Goal: Transaction & Acquisition: Register for event/course

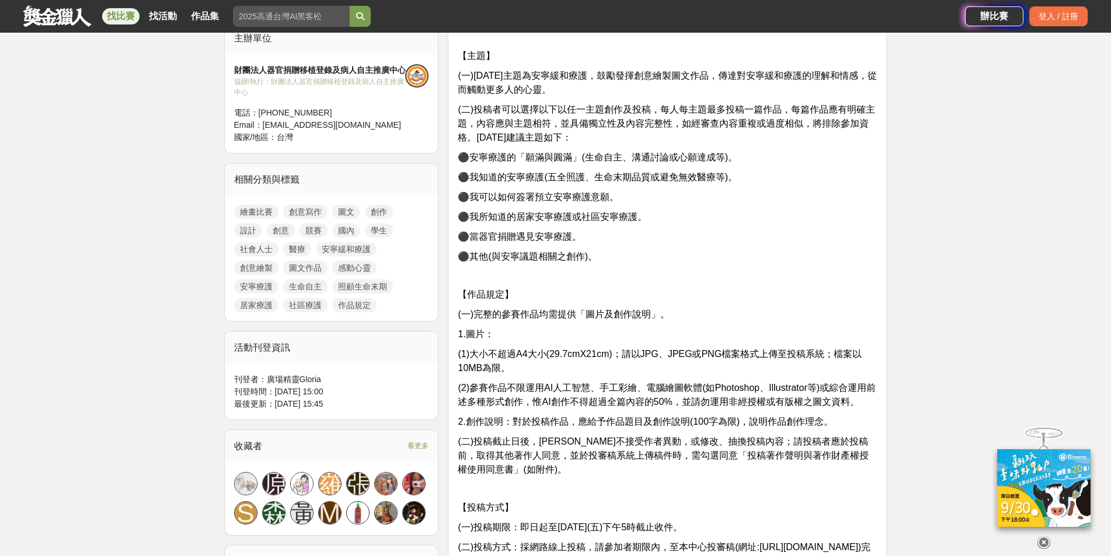
scroll to position [467, 0]
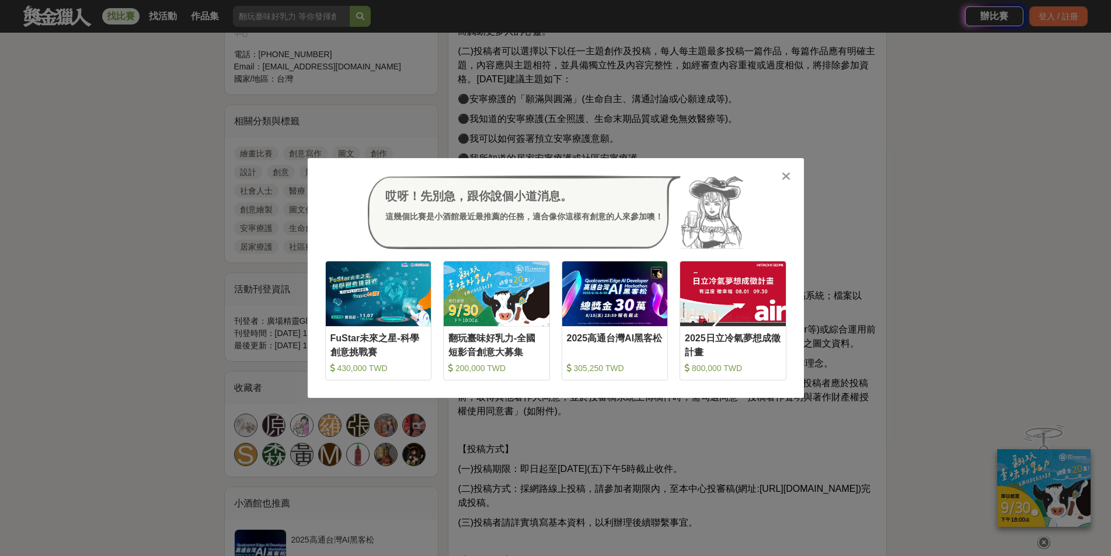
click at [789, 175] on icon at bounding box center [786, 176] width 9 height 12
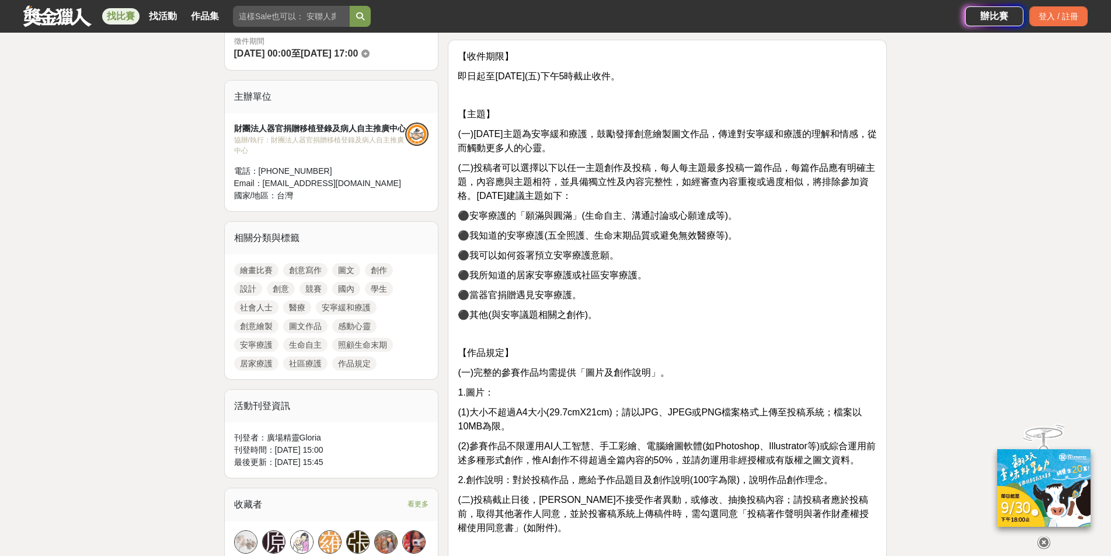
scroll to position [117, 0]
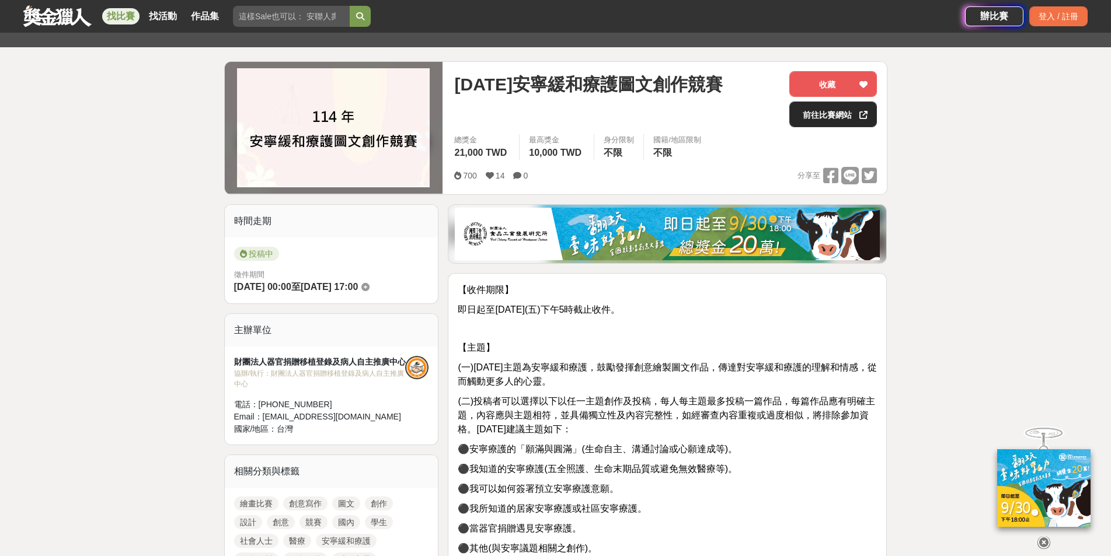
click at [807, 117] on link "前往比賽網站" at bounding box center [833, 115] width 88 height 26
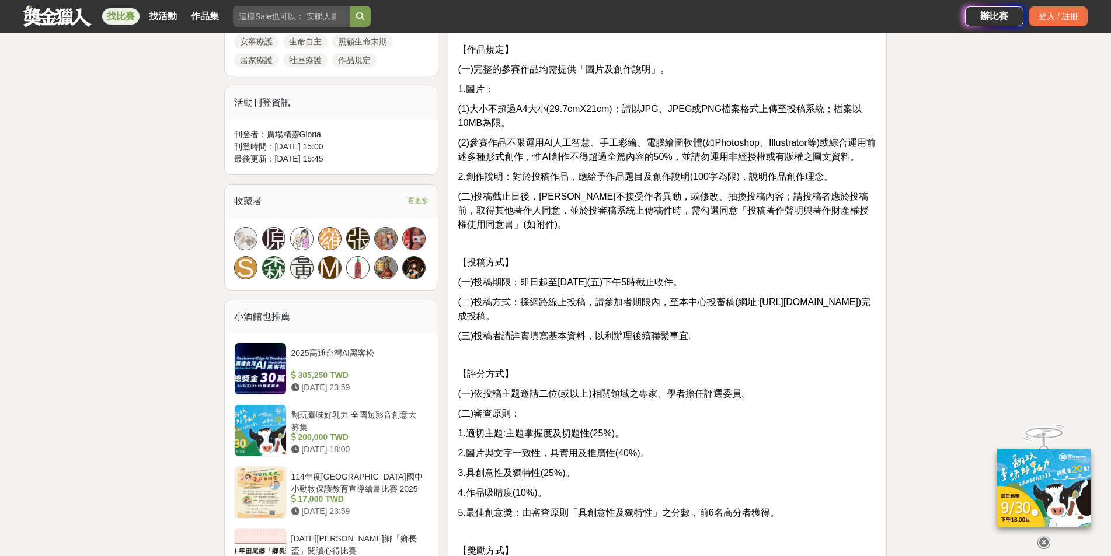
scroll to position [759, 0]
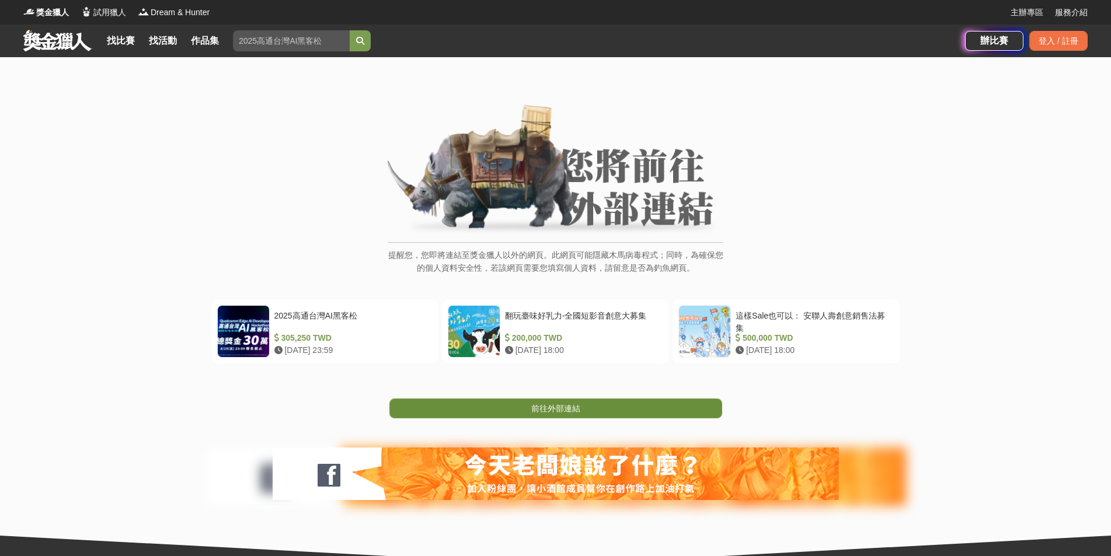
click at [574, 405] on span "前往外部連結" at bounding box center [555, 408] width 49 height 9
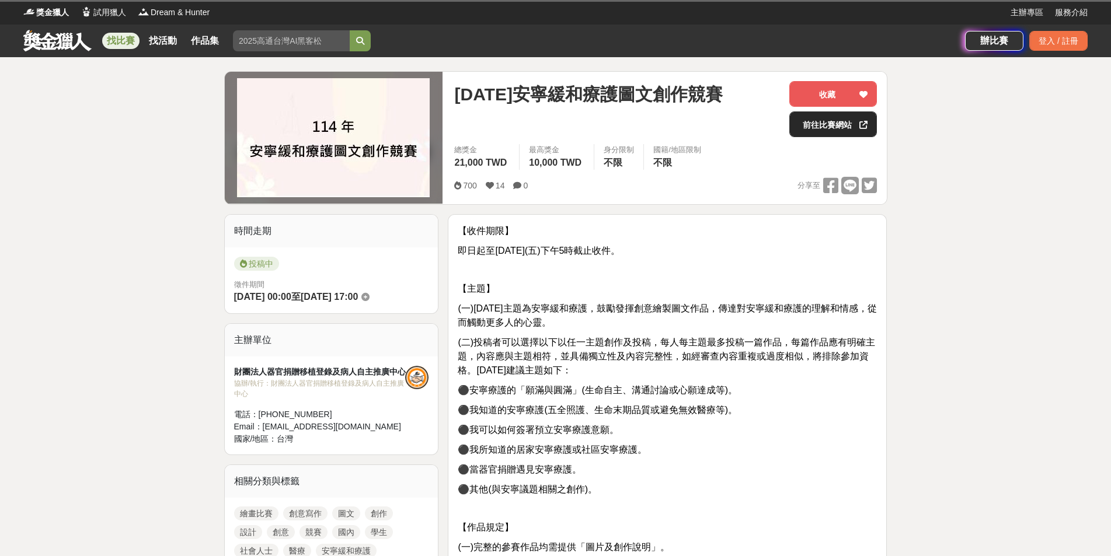
click at [809, 128] on link "前往比賽網站" at bounding box center [833, 125] width 88 height 26
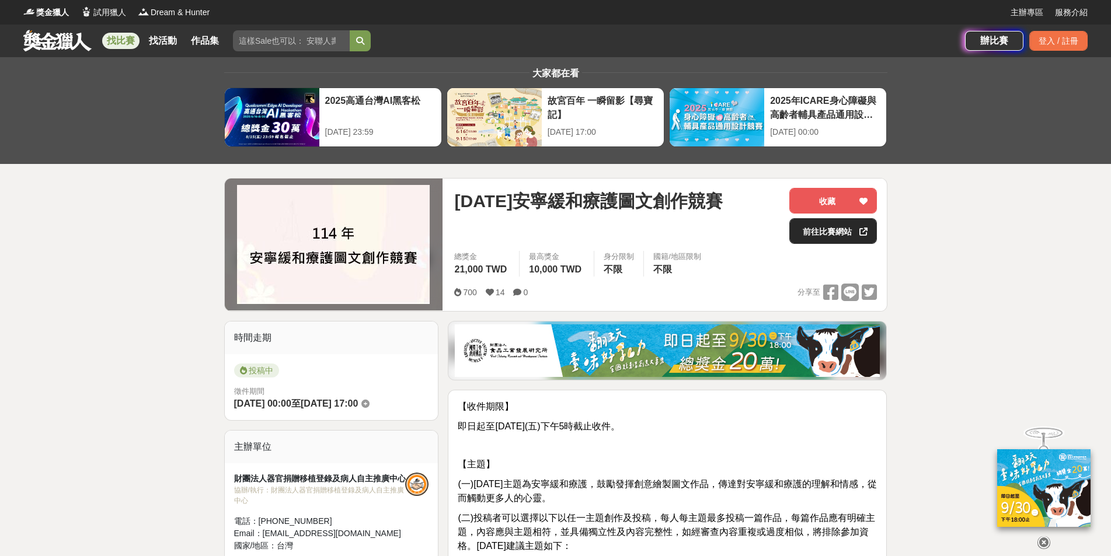
click at [807, 239] on link "前往比賽網站" at bounding box center [833, 231] width 88 height 26
click at [806, 232] on link "前往比賽網站" at bounding box center [833, 231] width 88 height 26
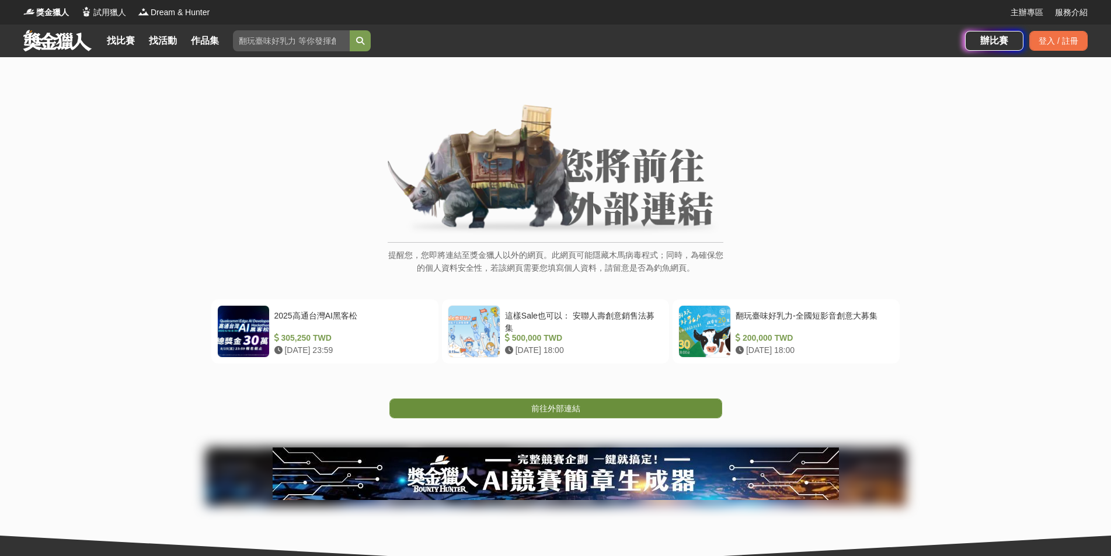
click at [565, 409] on span "前往外部連結" at bounding box center [555, 408] width 49 height 9
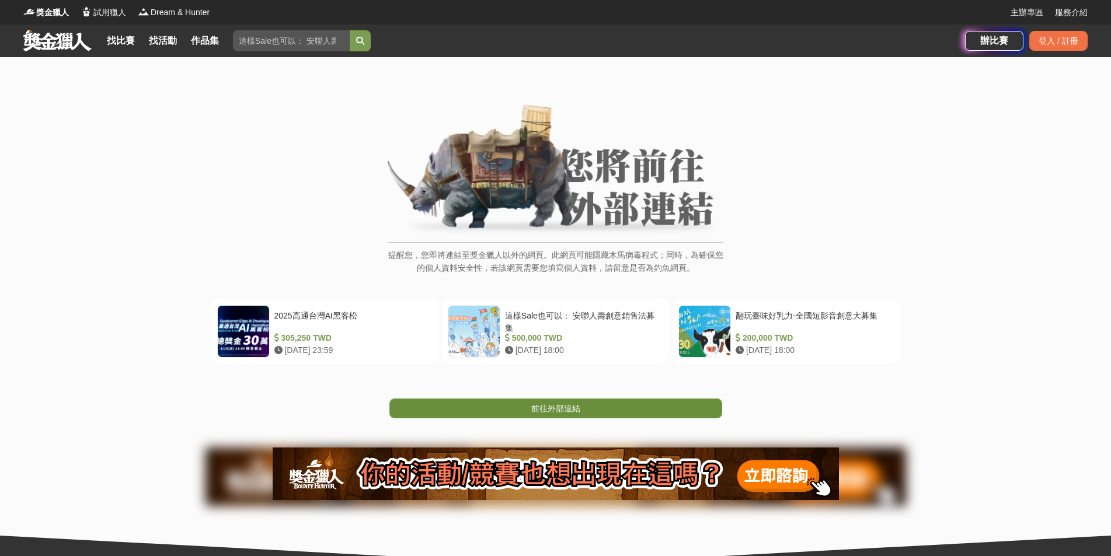
click at [613, 405] on link "前往外部連結" at bounding box center [555, 409] width 333 height 20
click at [583, 408] on link "前往外部連結" at bounding box center [555, 409] width 333 height 20
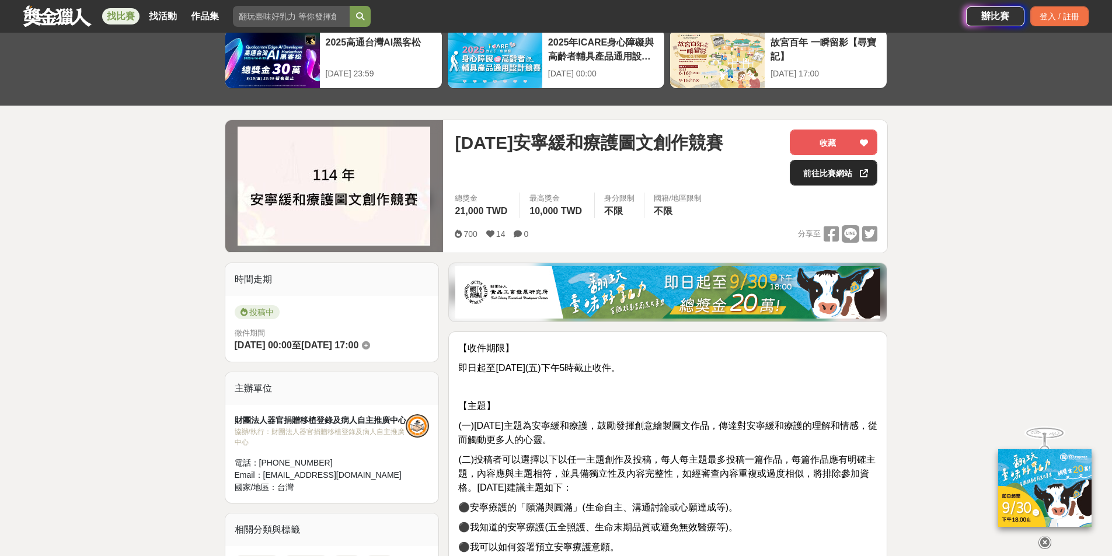
click at [810, 58] on div "故宮百年 一瞬留影【尋寶記】" at bounding box center [826, 49] width 110 height 26
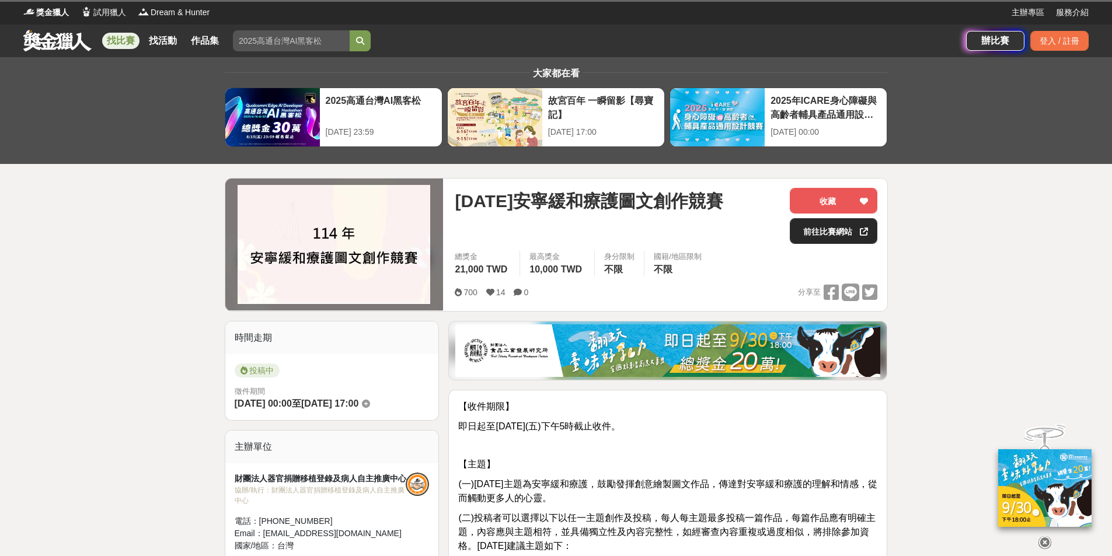
click at [827, 236] on link "前往比賽網站" at bounding box center [834, 231] width 88 height 26
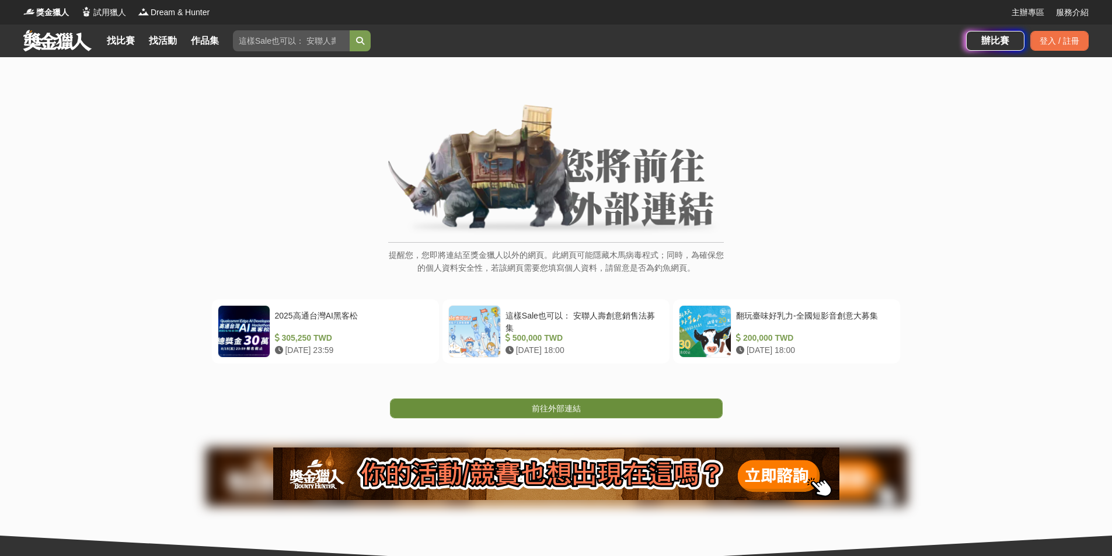
click at [569, 404] on span "前往外部連結" at bounding box center [556, 408] width 49 height 9
